Goal: Task Accomplishment & Management: Manage account settings

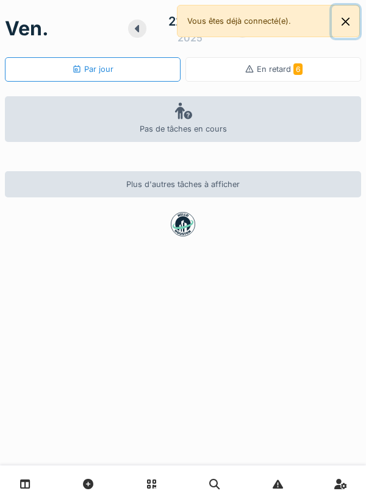
click at [337, 34] on button "Close" at bounding box center [345, 21] width 27 height 32
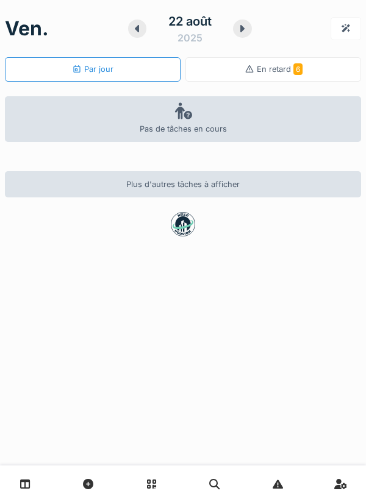
click at [284, 74] on span "En retard 6" at bounding box center [280, 69] width 46 height 9
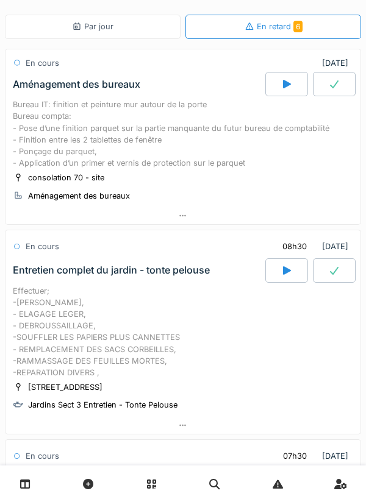
click at [143, 32] on div "Par jour" at bounding box center [93, 27] width 176 height 24
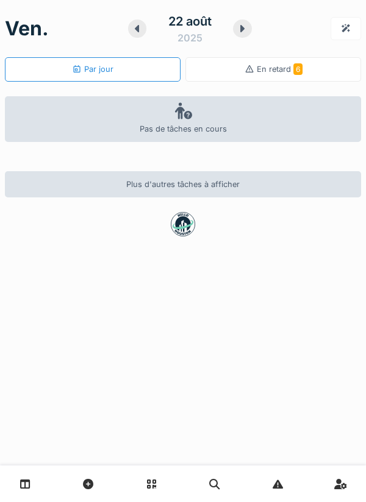
click at [35, 482] on link at bounding box center [25, 484] width 31 height 29
click at [38, 495] on link at bounding box center [25, 484] width 31 height 29
